Goal: Task Accomplishment & Management: Manage account settings

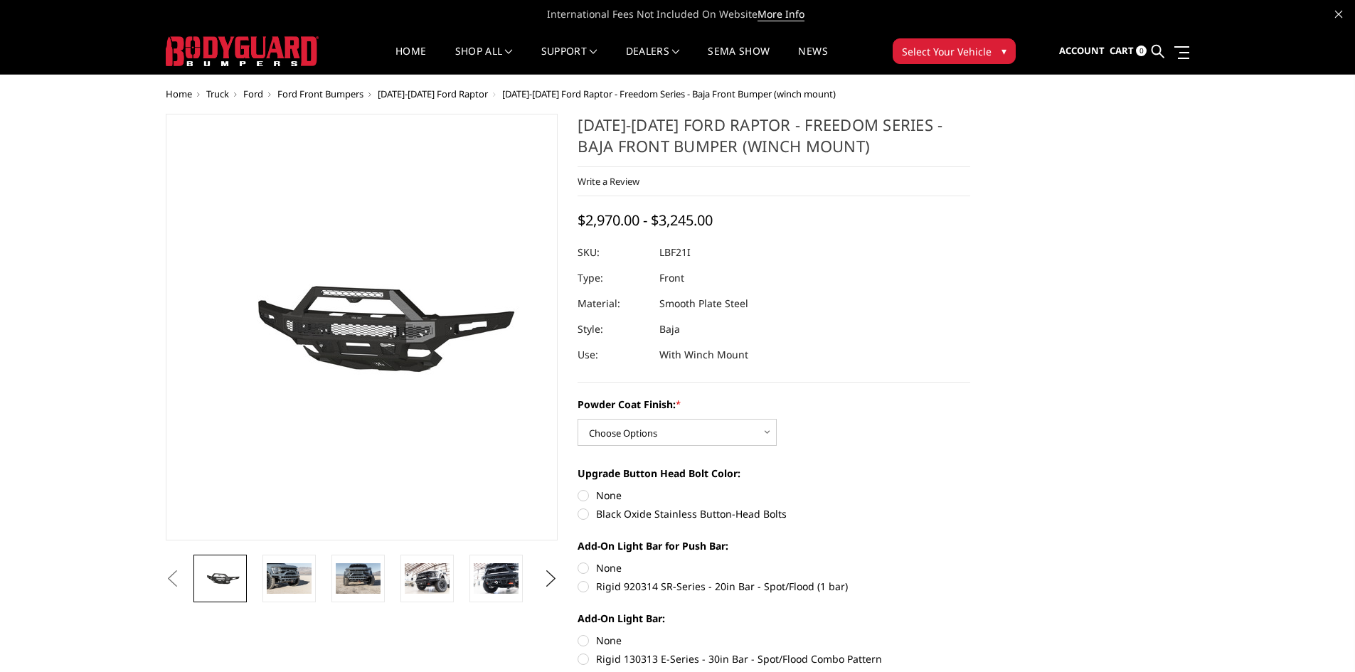
click at [273, 31] on div at bounding box center [242, 51] width 153 height 44
click at [277, 46] on img at bounding box center [242, 51] width 153 height 30
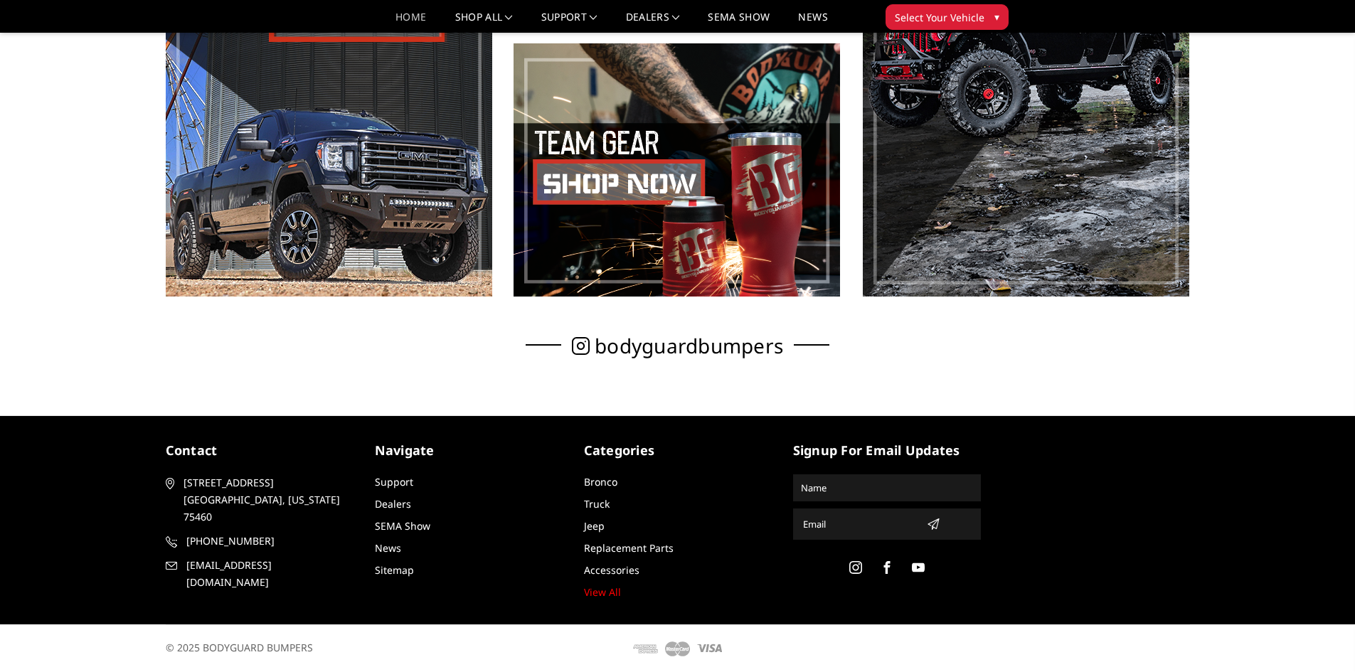
scroll to position [979, 0]
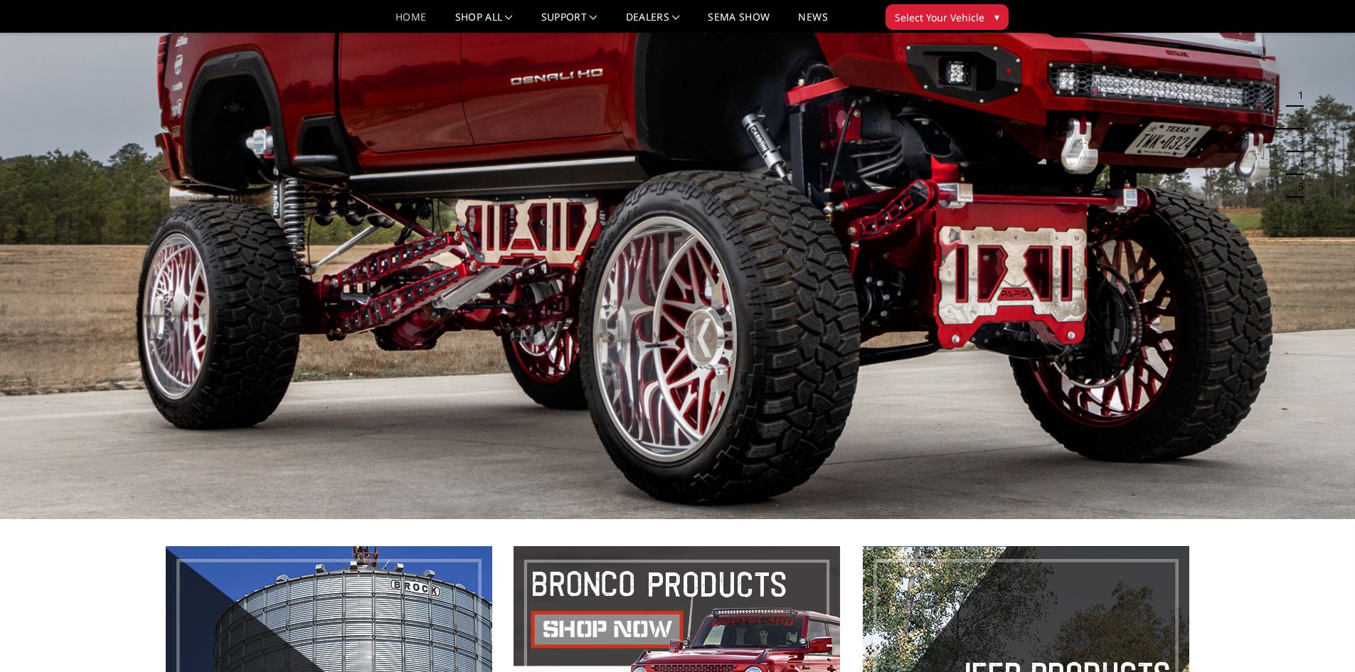
drag, startPoint x: 1035, startPoint y: 367, endPoint x: 986, endPoint y: 358, distance: 49.3
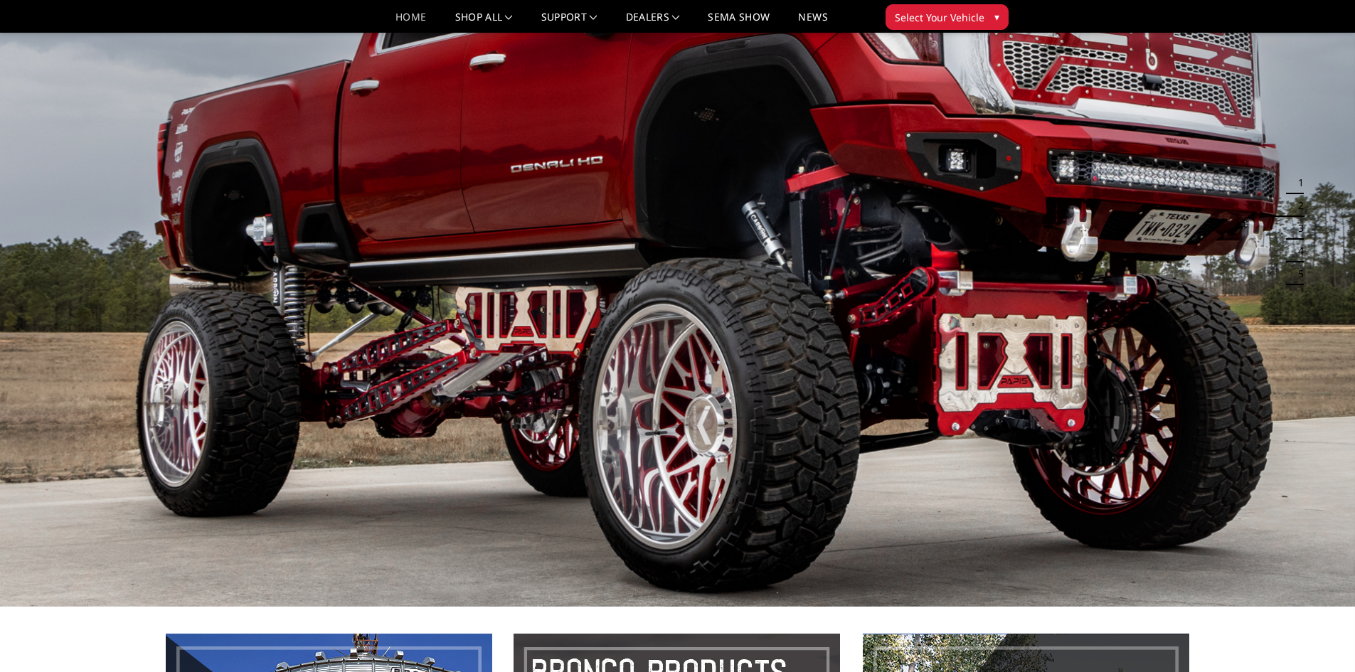
scroll to position [0, 0]
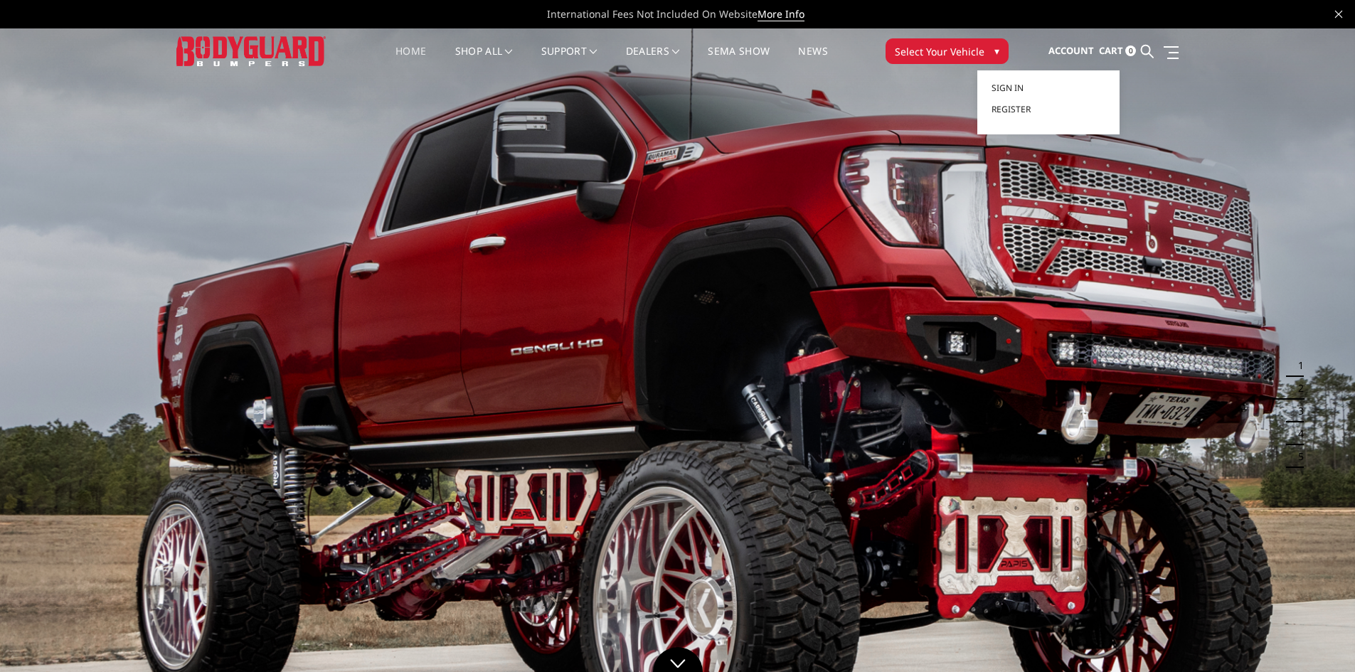
click at [1082, 47] on span "Account" at bounding box center [1072, 50] width 46 height 13
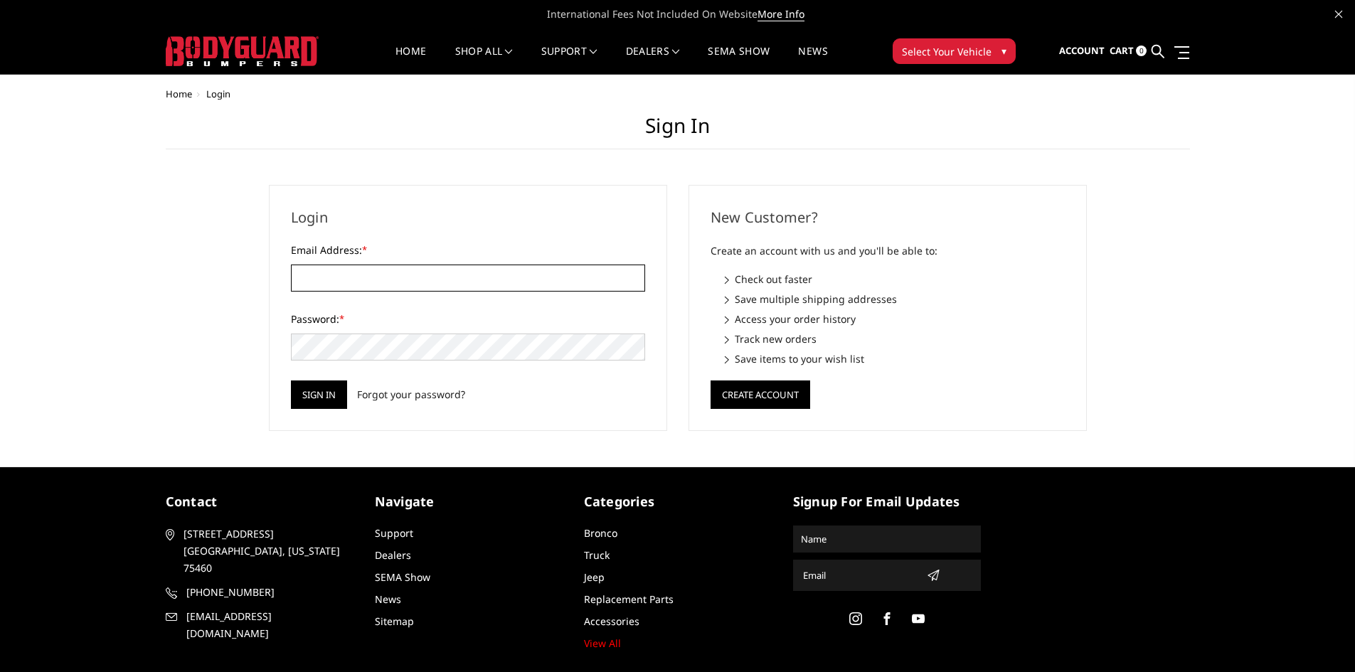
type input "[EMAIL_ADDRESS][DOMAIN_NAME]"
click at [458, 288] on input "sales@fitautomotive.com" at bounding box center [468, 278] width 354 height 27
click at [469, 237] on div "Login Email Address: * sales@fitautomotive.com Password: * Sign in Forgot your …" at bounding box center [468, 308] width 398 height 246
click at [266, 369] on div "Login Email Address: * sales@fitautomotive.com Password: * Sign in Forgot your …" at bounding box center [468, 308] width 420 height 246
click at [314, 395] on input "Sign in" at bounding box center [319, 395] width 56 height 28
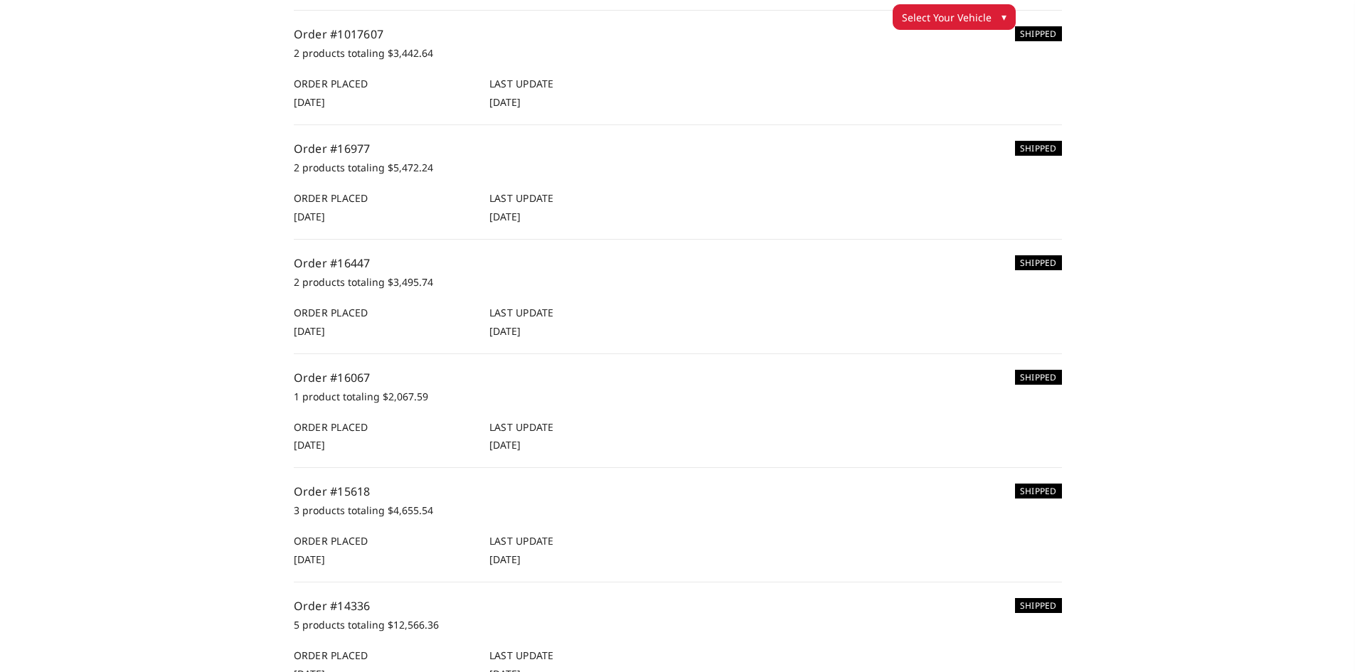
scroll to position [919, 0]
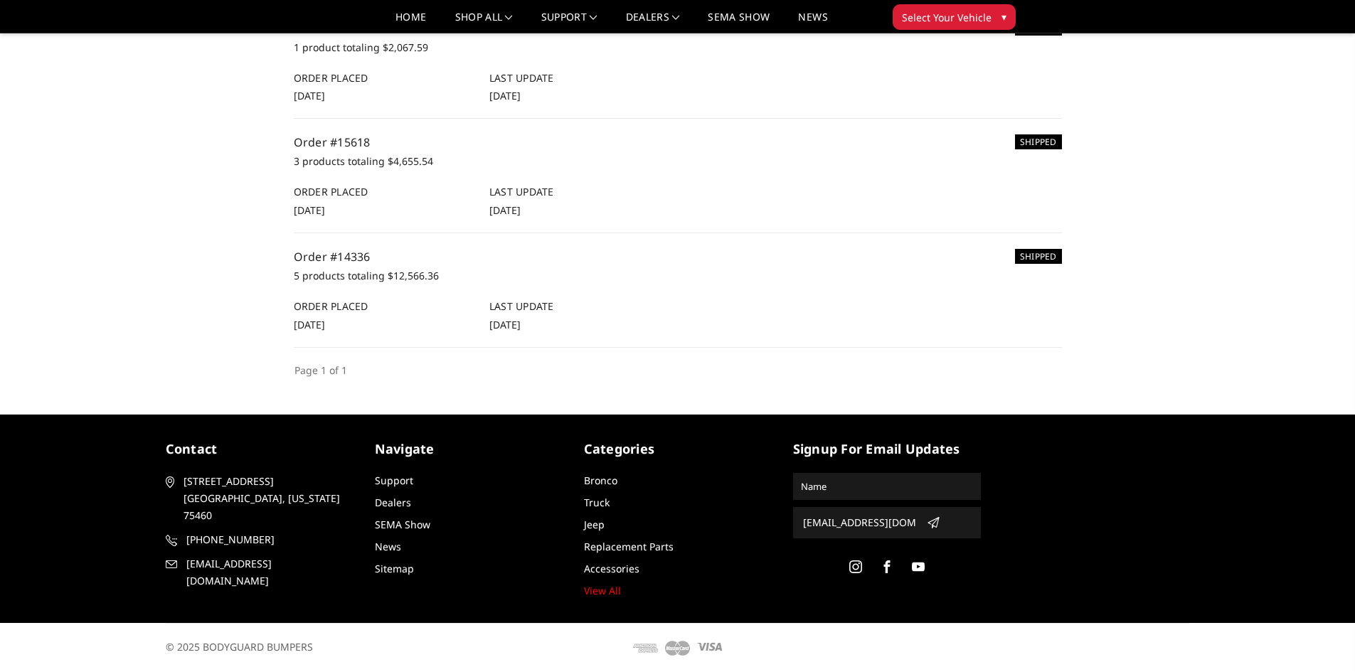
drag, startPoint x: 984, startPoint y: 429, endPoint x: 854, endPoint y: 410, distance: 131.6
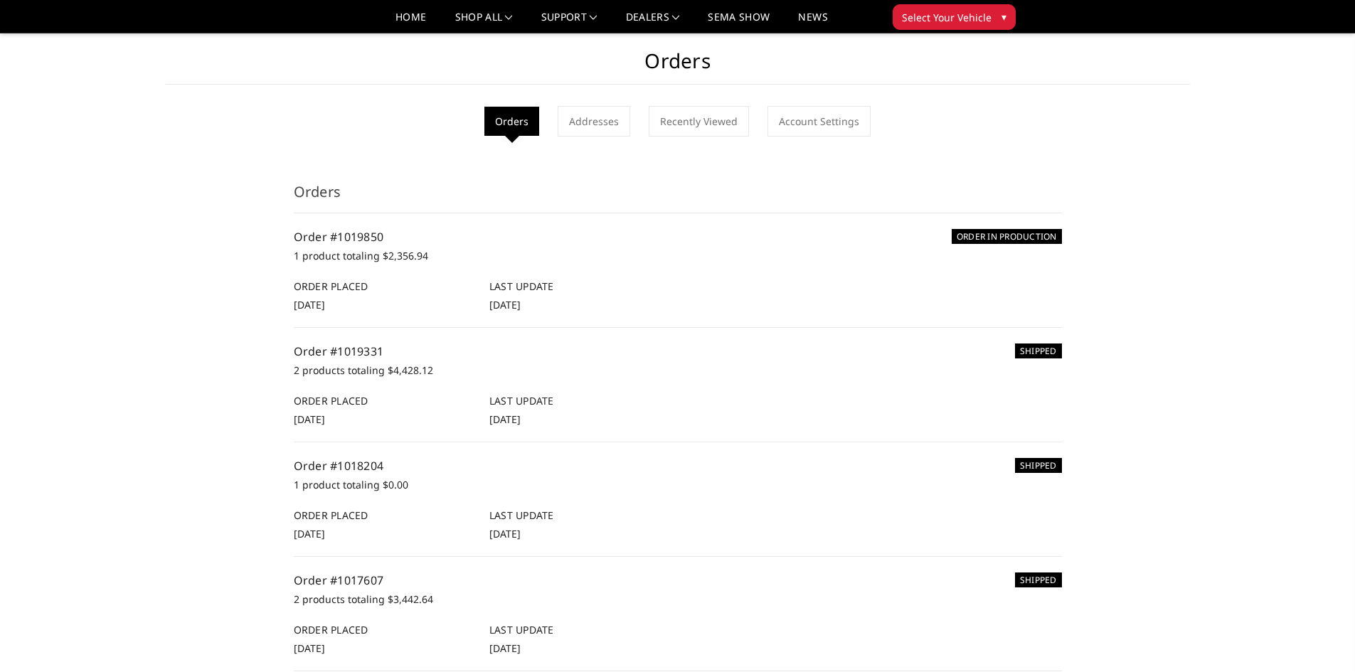
scroll to position [0, 0]
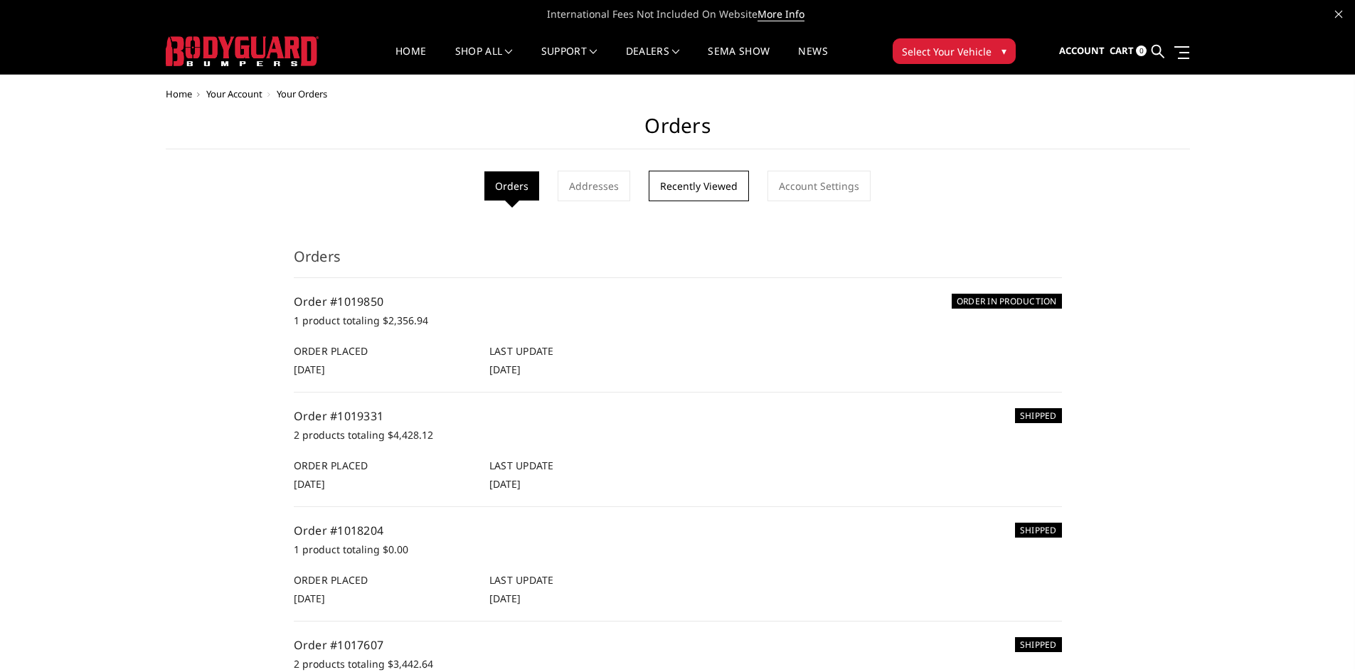
click at [672, 189] on link "Recently Viewed" at bounding box center [699, 186] width 100 height 31
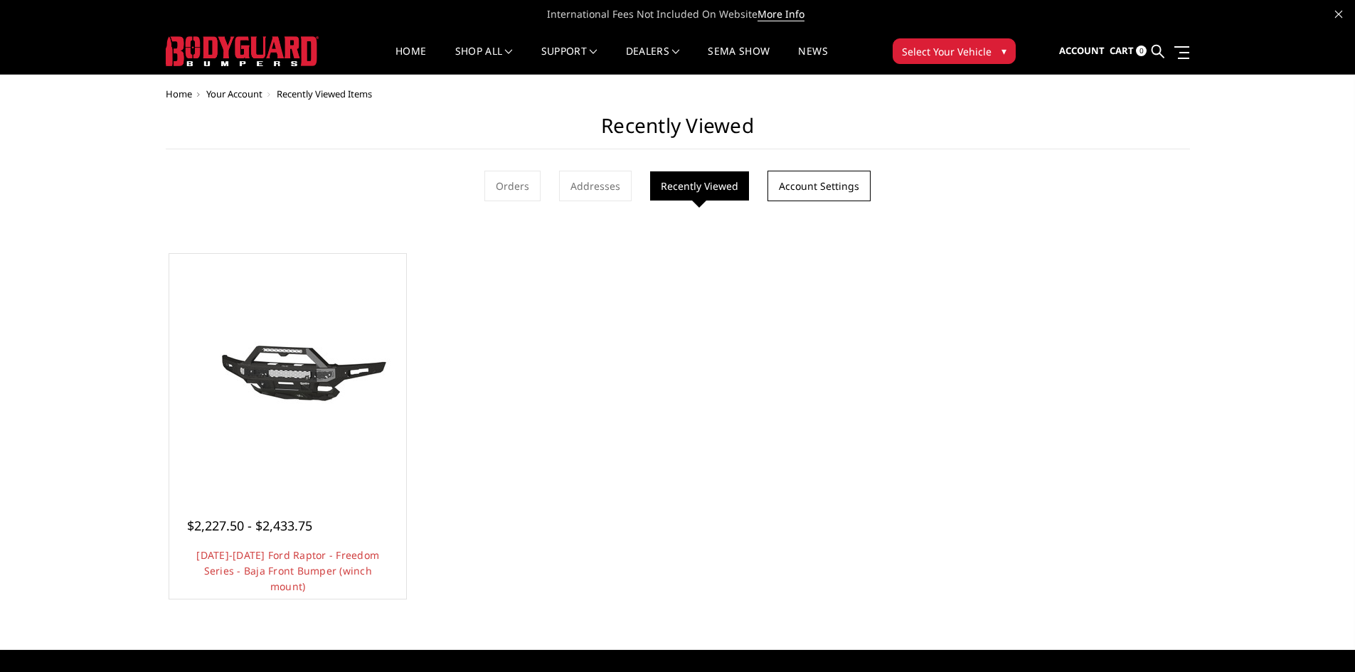
click at [789, 182] on link "Account Settings" at bounding box center [819, 186] width 103 height 31
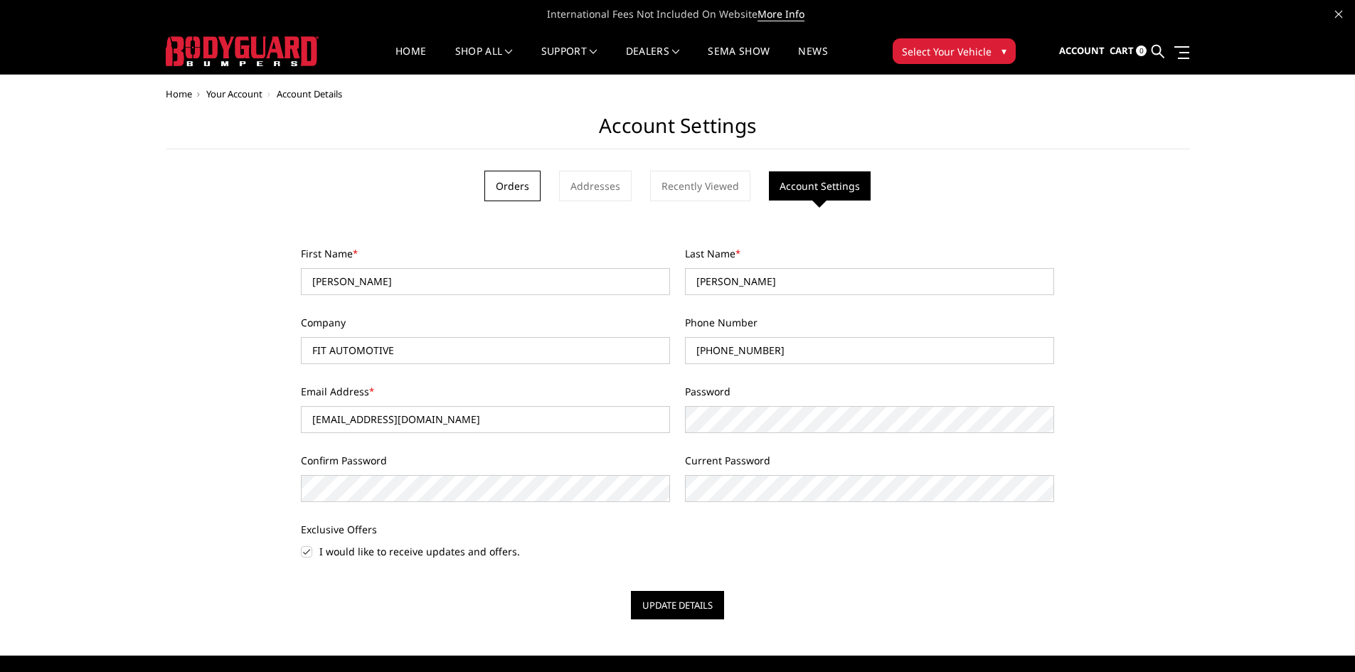
click at [522, 183] on link "Orders" at bounding box center [513, 186] width 56 height 31
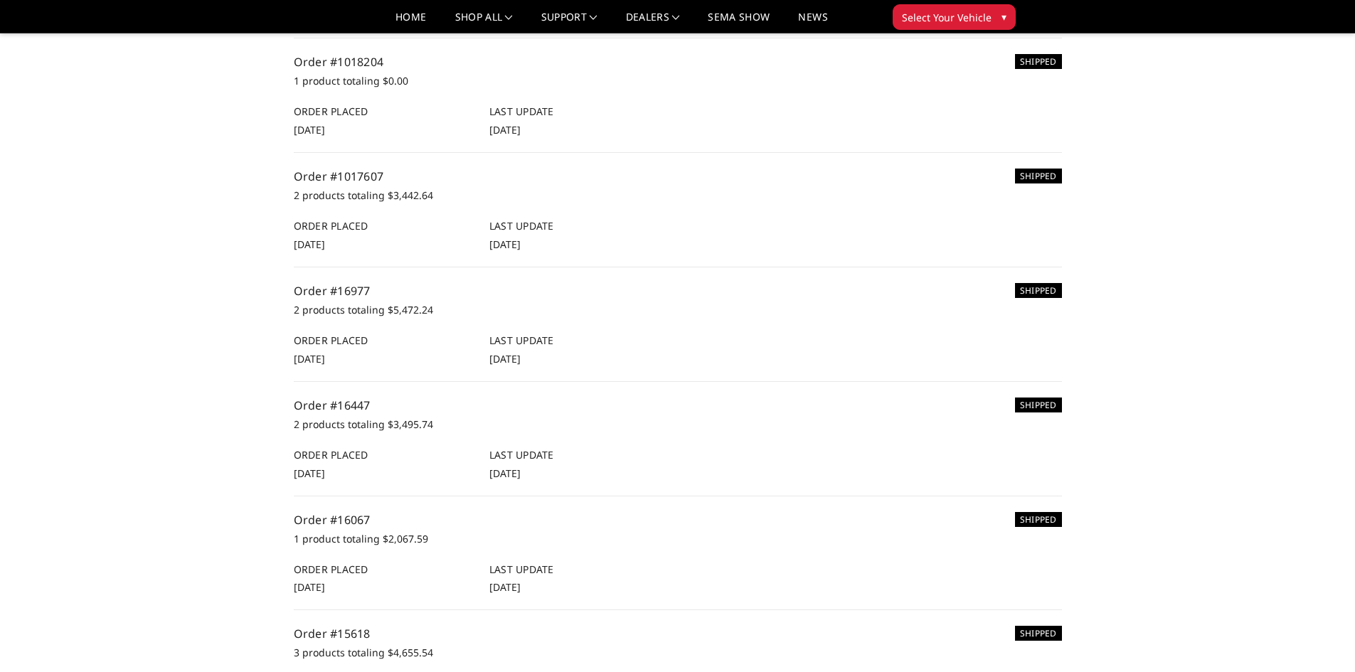
scroll to position [71, 0]
